Goal: Task Accomplishment & Management: Manage account settings

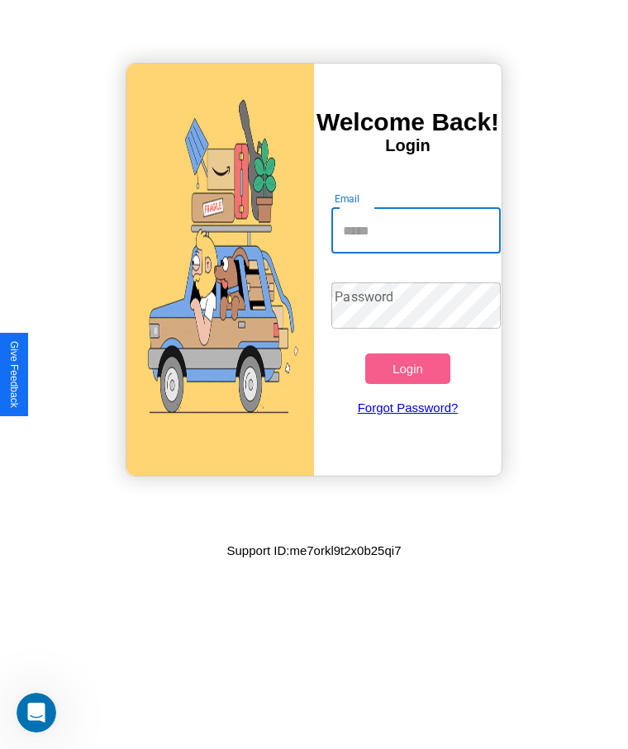
click at [416, 231] on input "Email" at bounding box center [415, 230] width 169 height 46
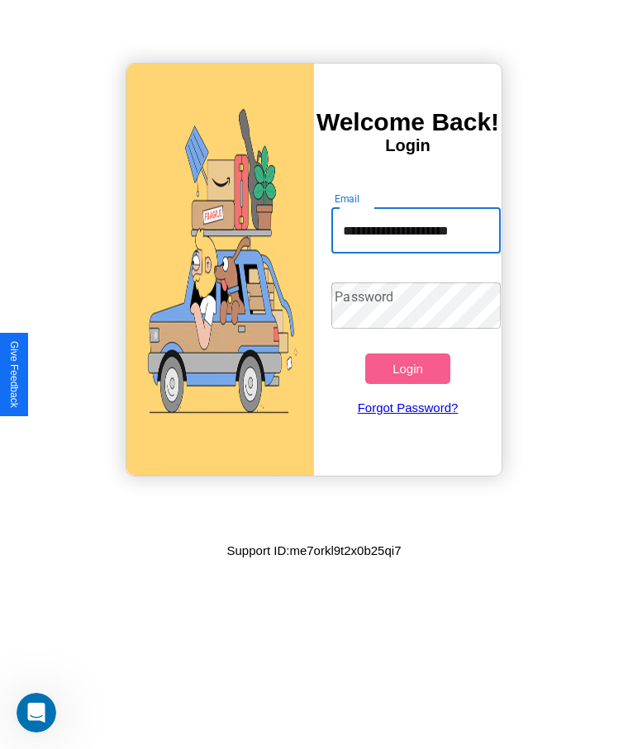
scroll to position [0, 11]
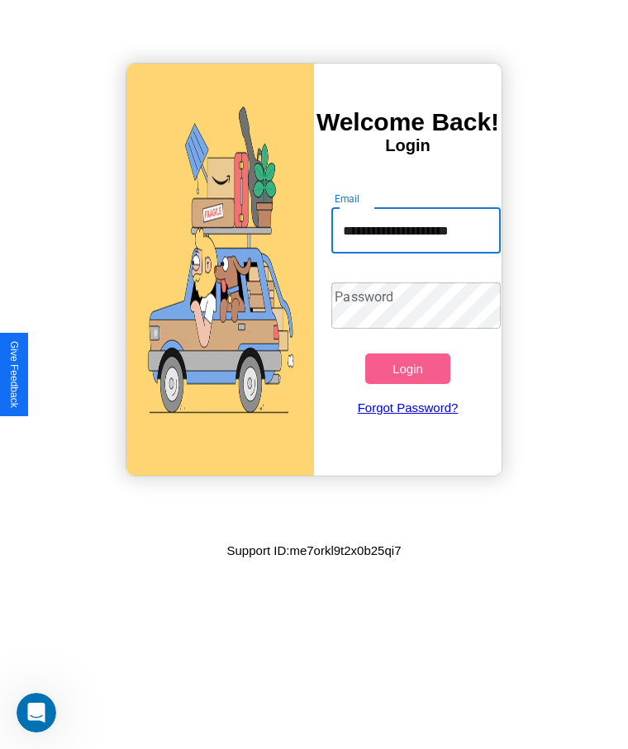
type input "**********"
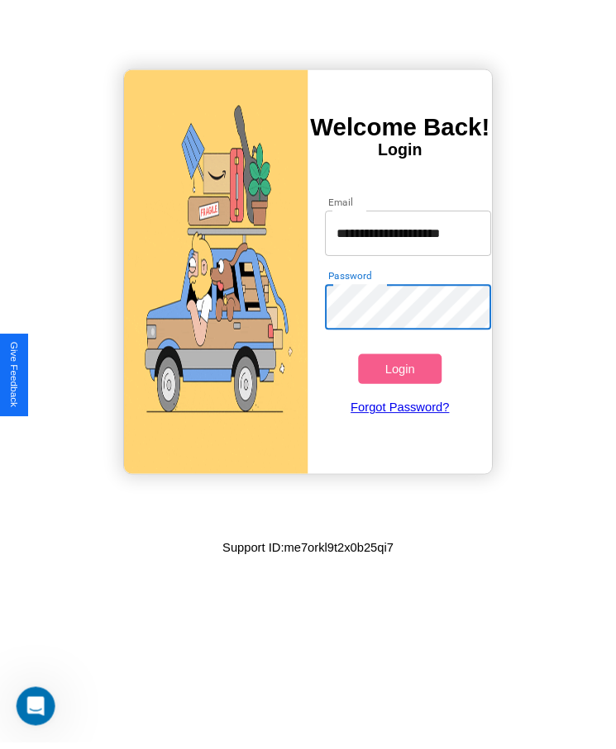
scroll to position [0, 0]
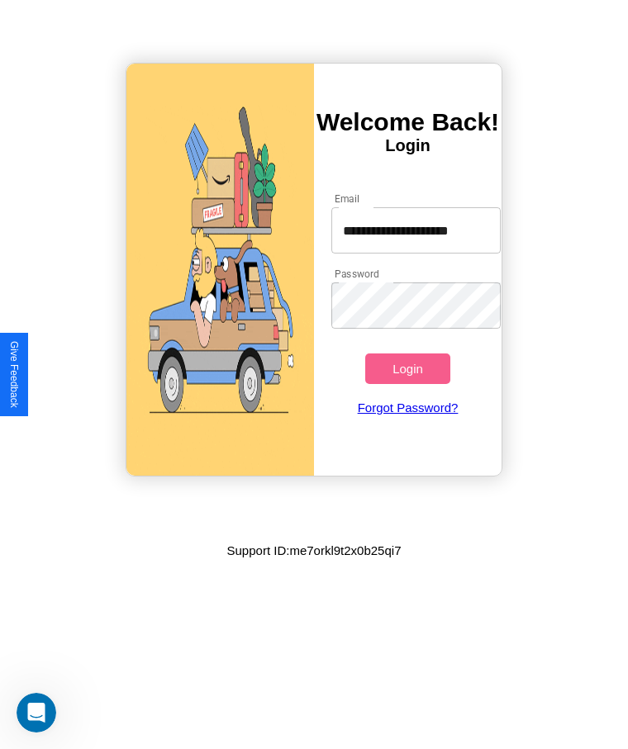
click at [407, 369] on button "Login" at bounding box center [407, 369] width 84 height 31
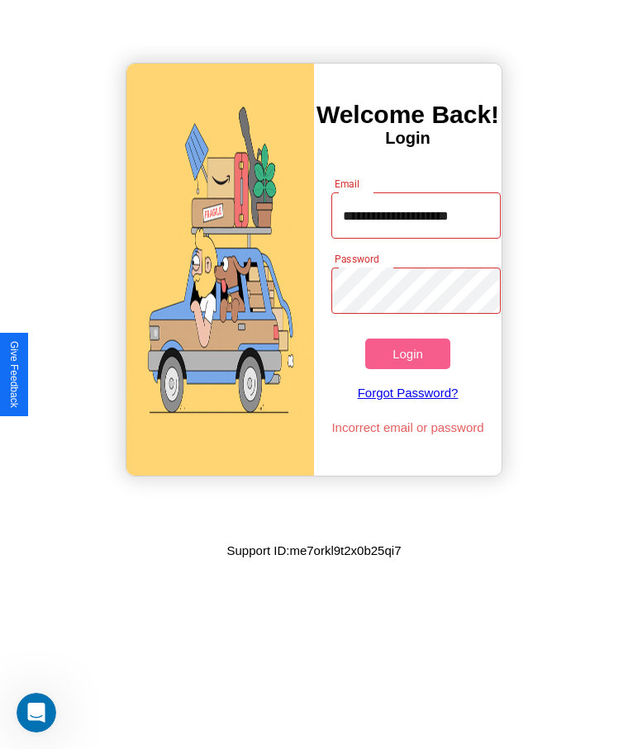
click at [407, 354] on button "Login" at bounding box center [407, 354] width 84 height 31
